Goal: Navigation & Orientation: Find specific page/section

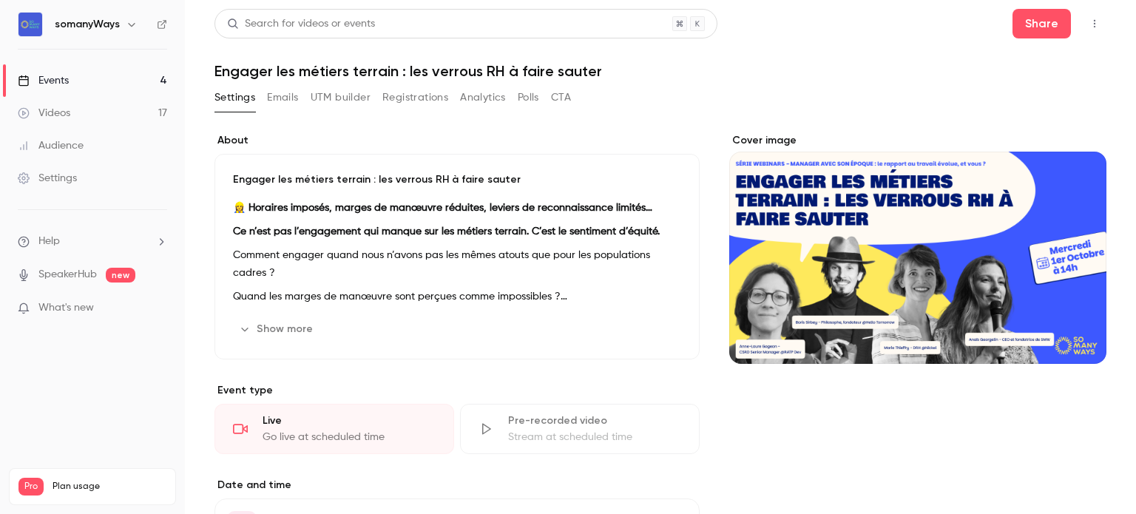
click at [562, 97] on button "CTA" at bounding box center [561, 98] width 20 height 24
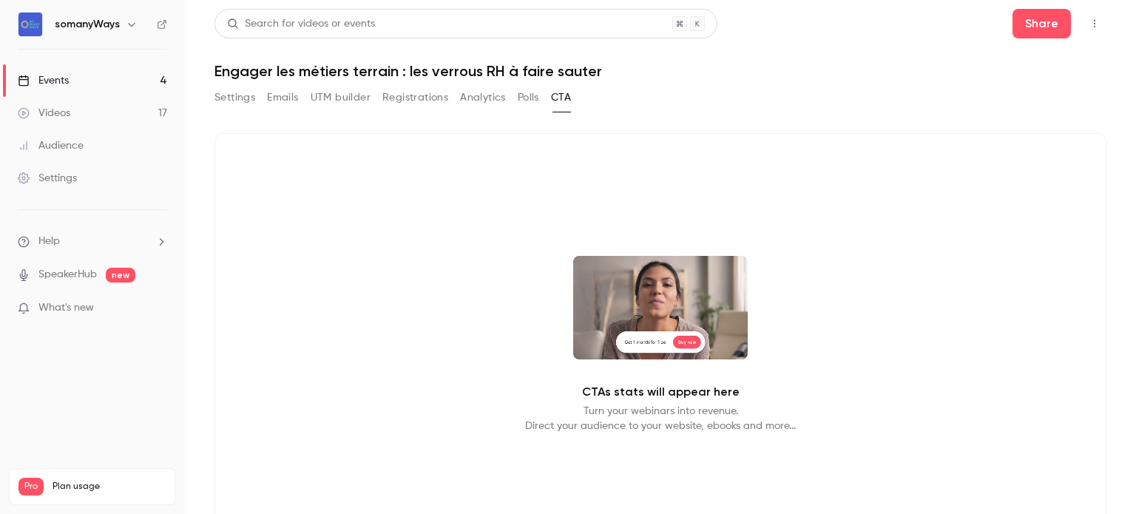
click at [530, 99] on button "Polls" at bounding box center [528, 98] width 21 height 24
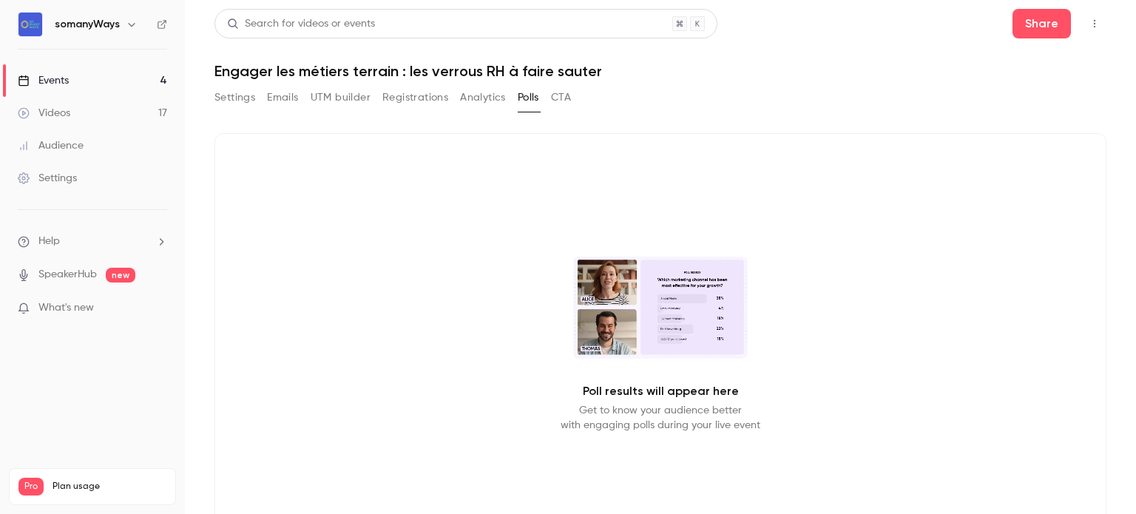
click at [1089, 20] on icon "button" at bounding box center [1095, 23] width 12 height 10
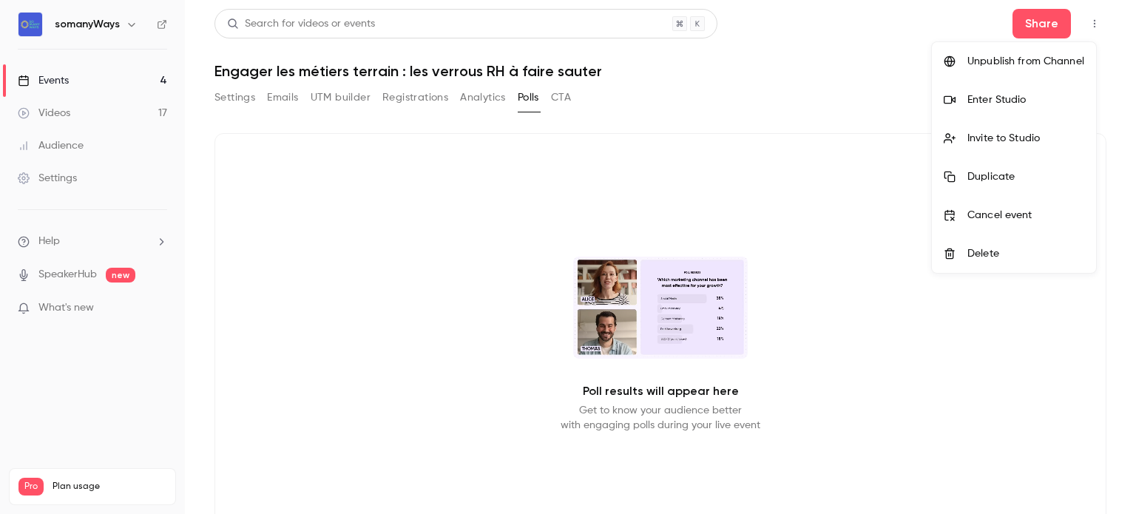
click at [234, 103] on div at bounding box center [568, 257] width 1136 height 514
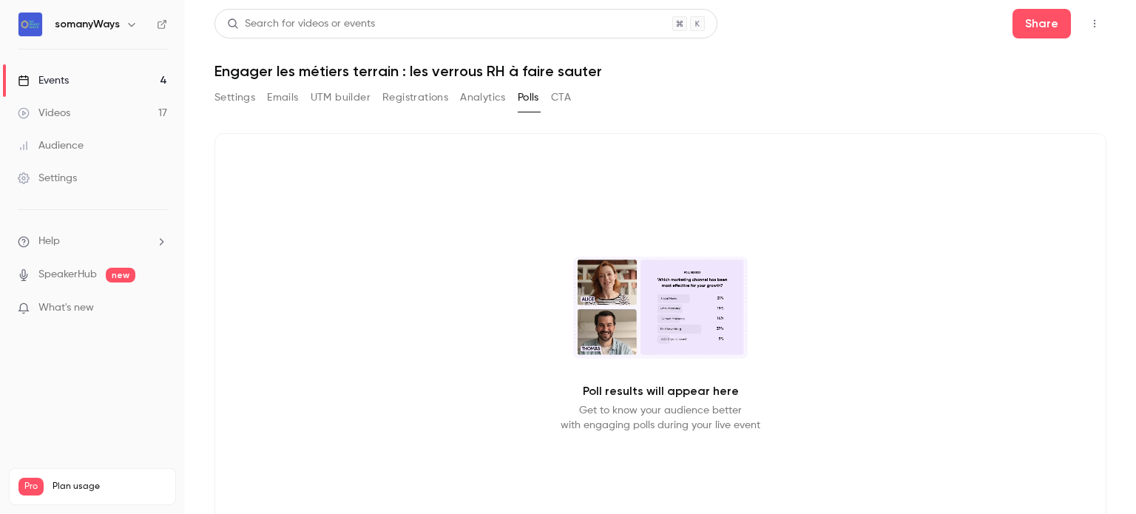
click at [231, 90] on button "Settings" at bounding box center [235, 98] width 41 height 24
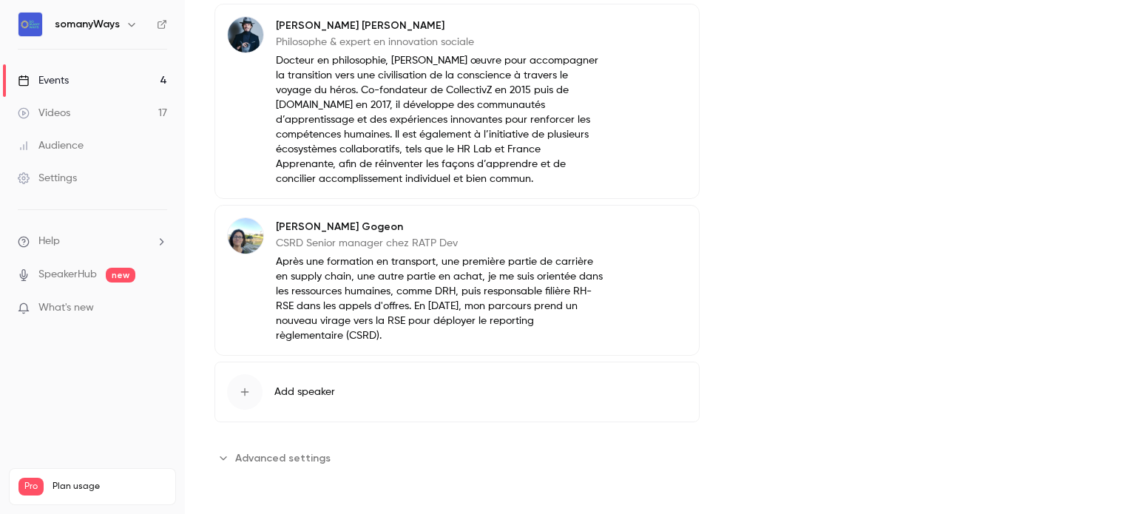
scroll to position [994, 0]
click at [263, 458] on span "Advanced settings" at bounding box center [282, 459] width 95 height 16
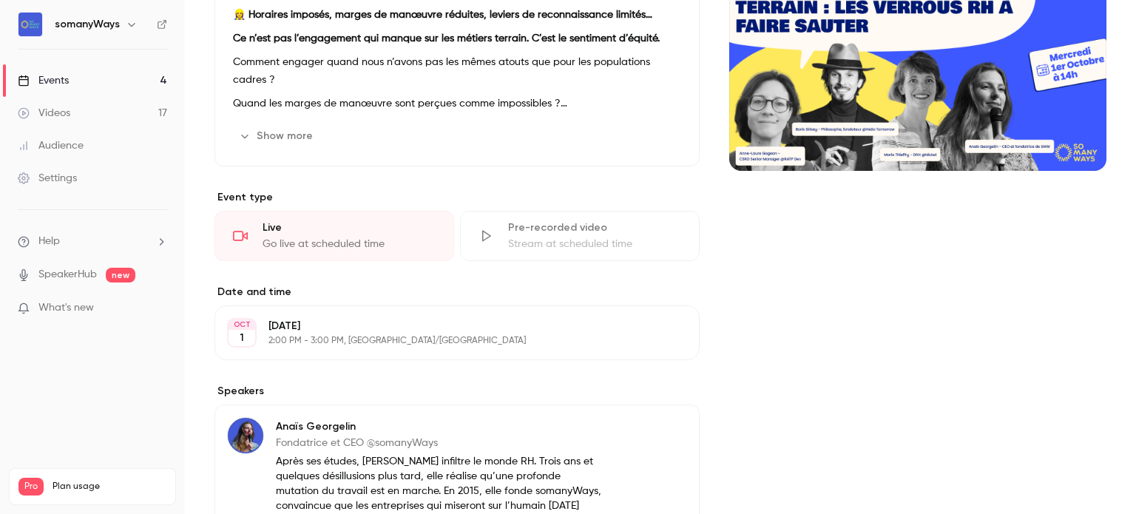
scroll to position [0, 0]
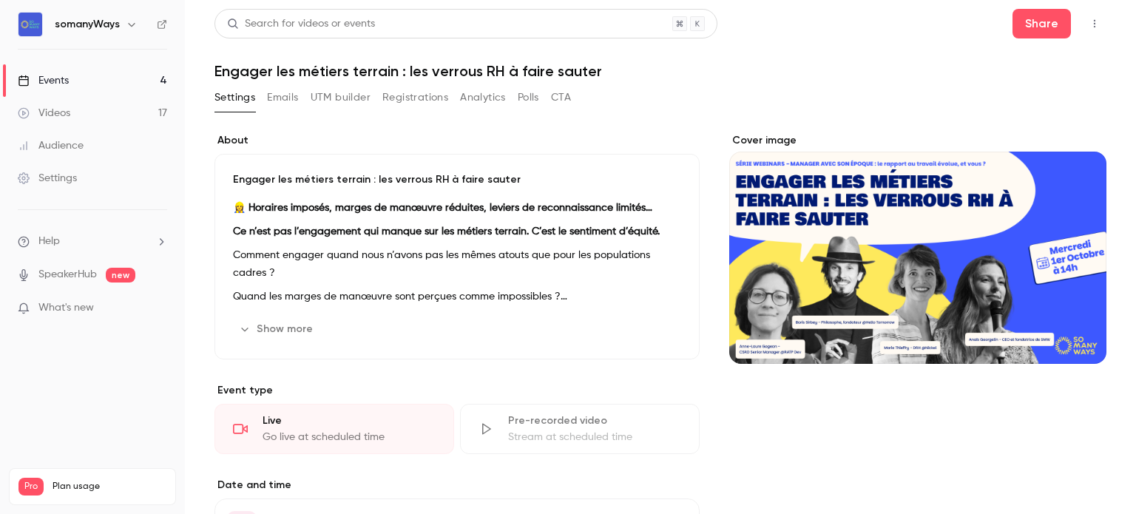
click at [84, 171] on link "Settings" at bounding box center [92, 178] width 185 height 33
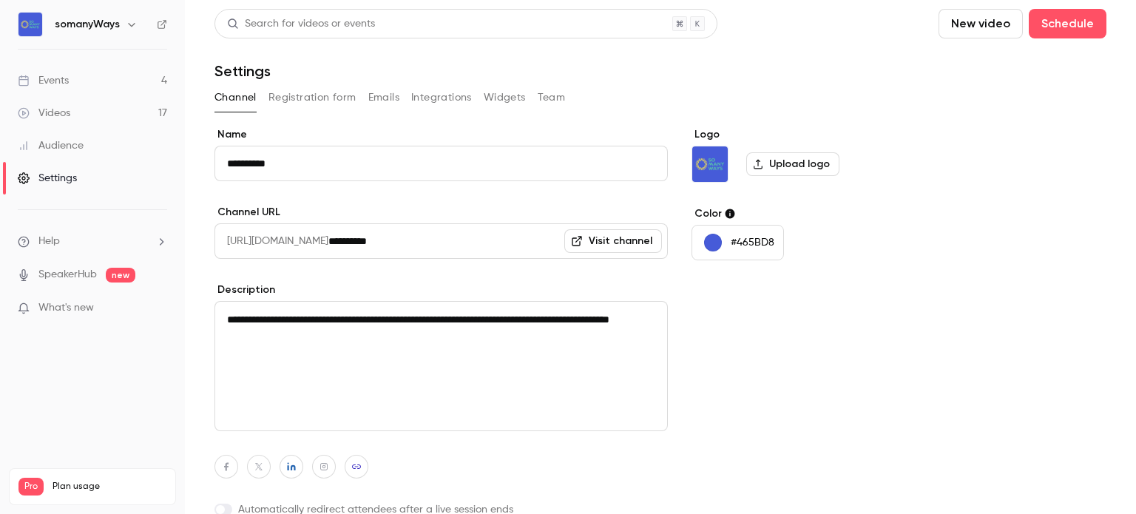
click at [110, 78] on link "Events 4" at bounding box center [92, 80] width 185 height 33
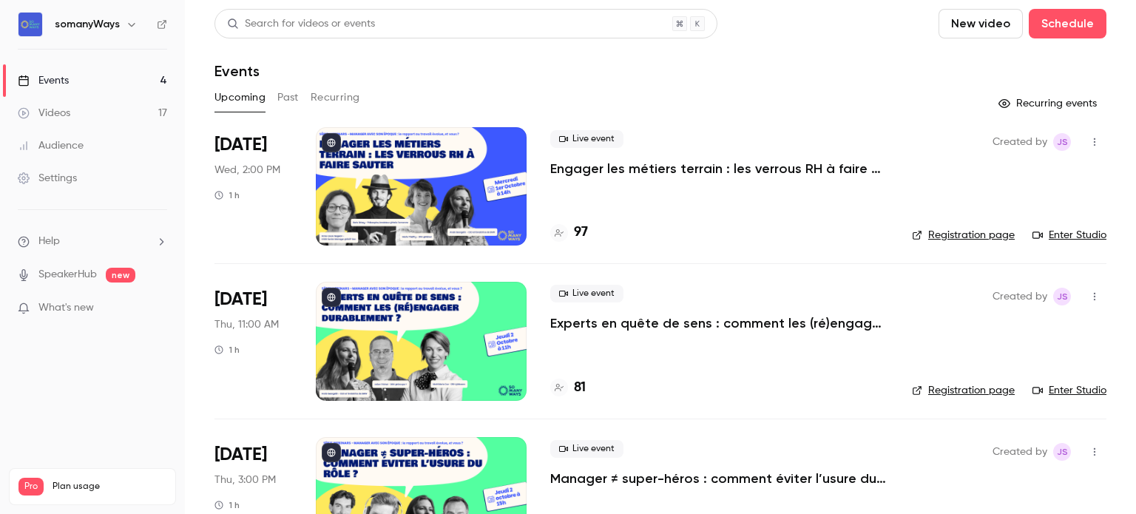
click at [657, 163] on p "Engager les métiers terrain : les verrous RH à faire sauter" at bounding box center [719, 169] width 338 height 18
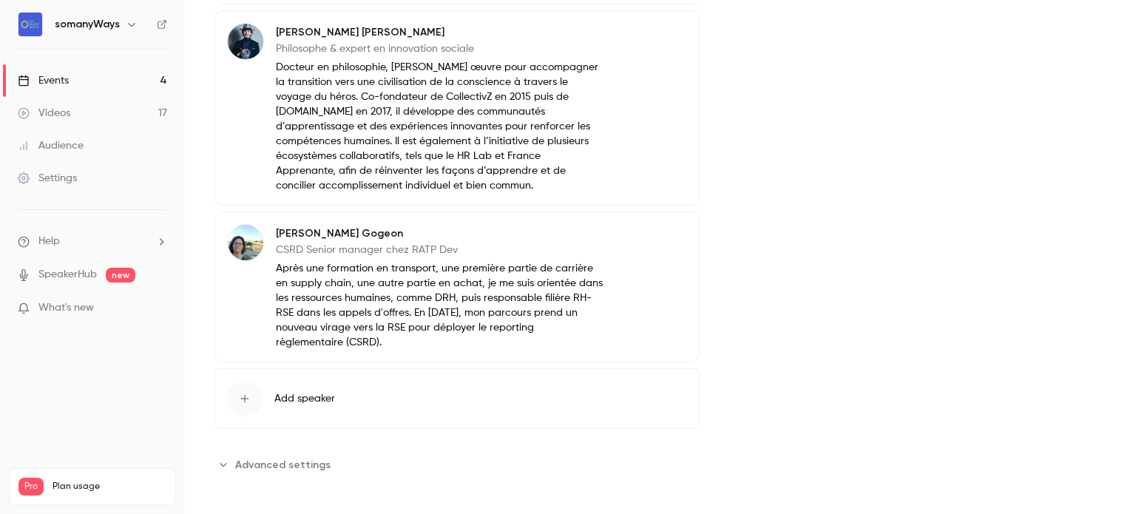
scroll to position [994, 0]
